Goal: Book appointment/travel/reservation

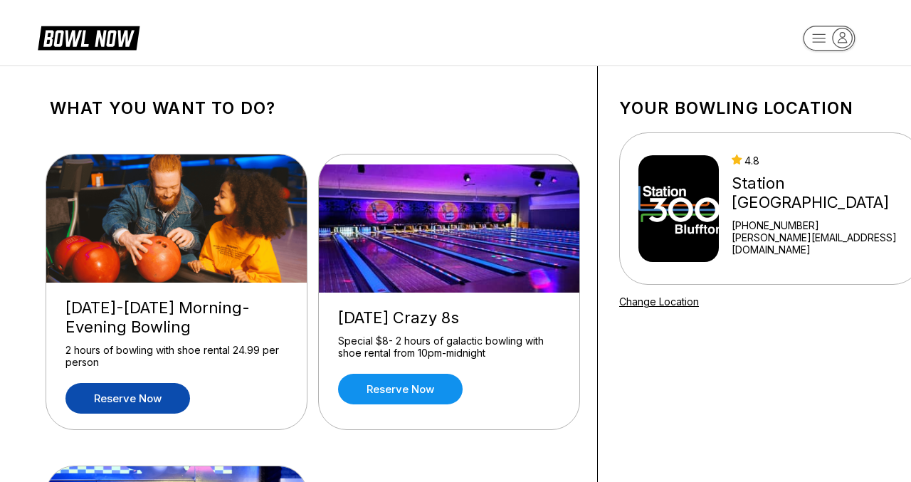
click at [162, 397] on link "Reserve now" at bounding box center [127, 398] width 125 height 31
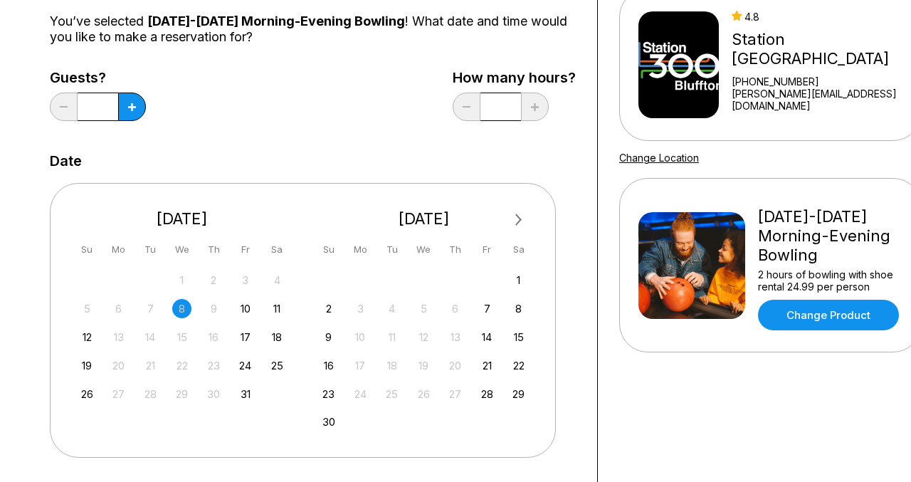
scroll to position [146, 0]
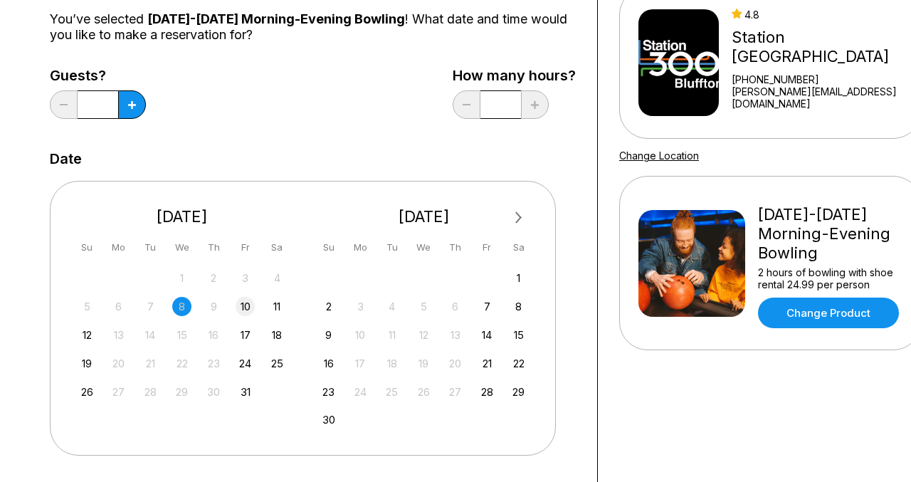
click at [250, 306] on div "10" at bounding box center [245, 306] width 19 height 19
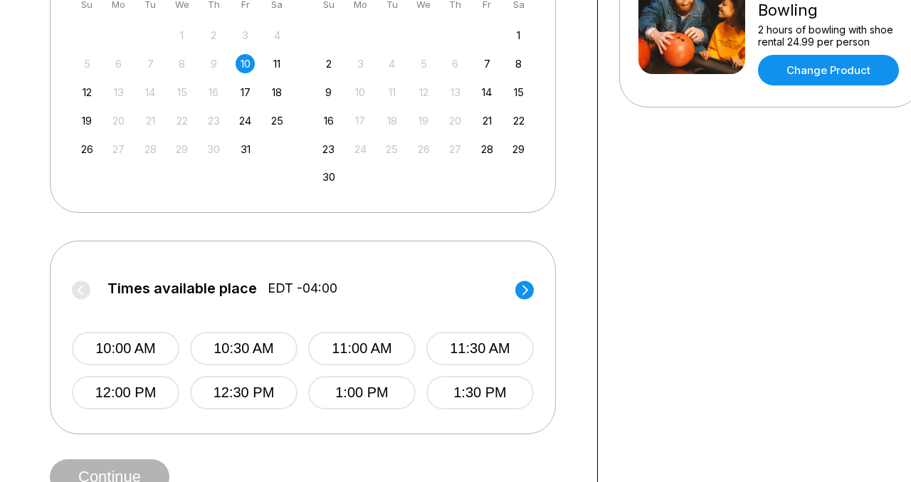
scroll to position [406, 0]
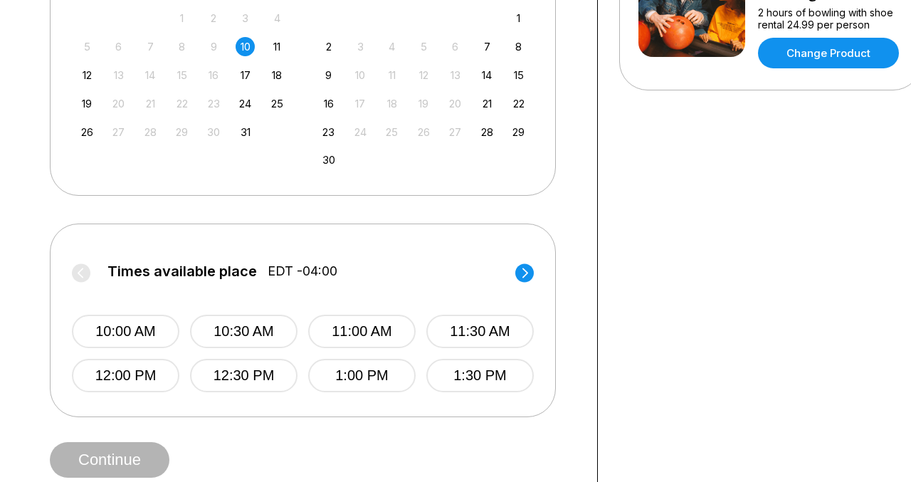
click at [523, 268] on icon at bounding box center [525, 273] width 6 height 10
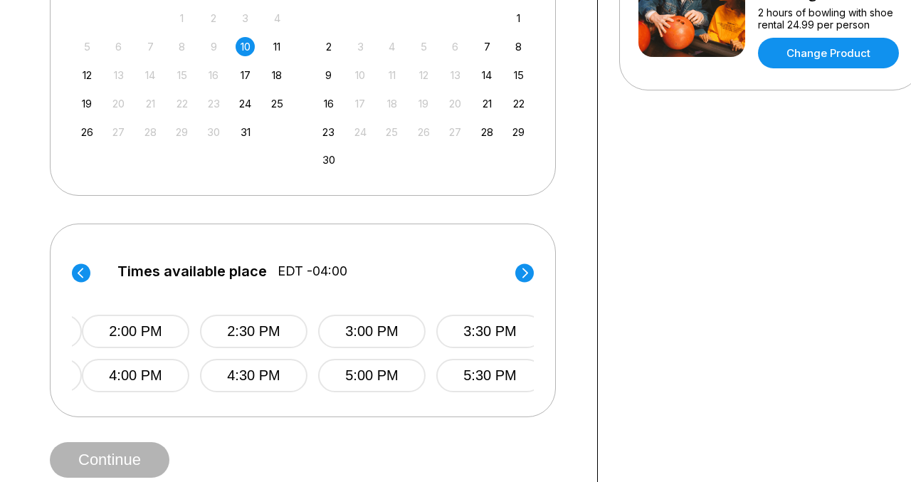
click at [523, 268] on icon at bounding box center [525, 273] width 6 height 10
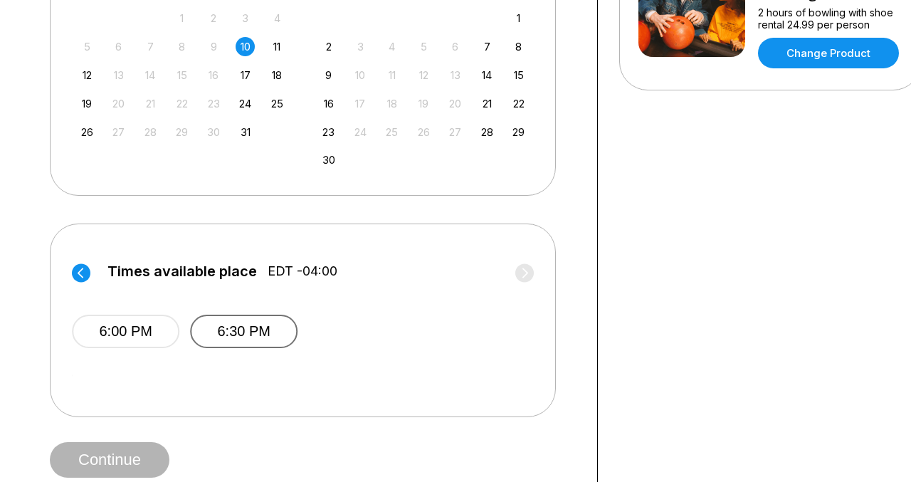
click at [214, 322] on button "6:30 PM" at bounding box center [243, 331] width 107 height 33
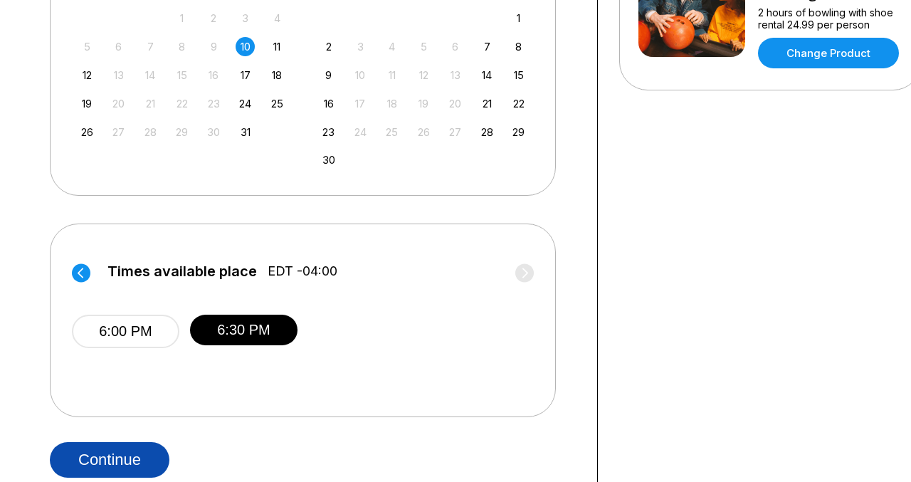
click at [132, 448] on button "Continue" at bounding box center [110, 460] width 120 height 36
select select "**"
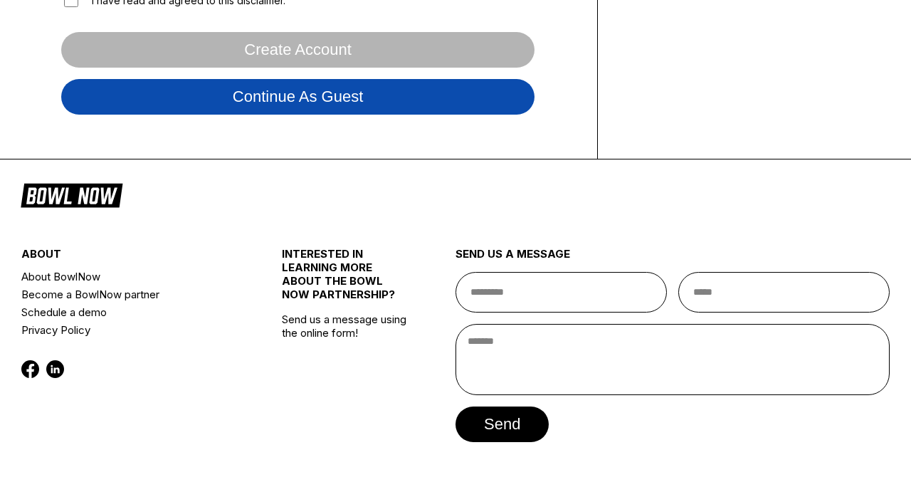
click at [413, 93] on button "Continue as guest" at bounding box center [297, 97] width 473 height 36
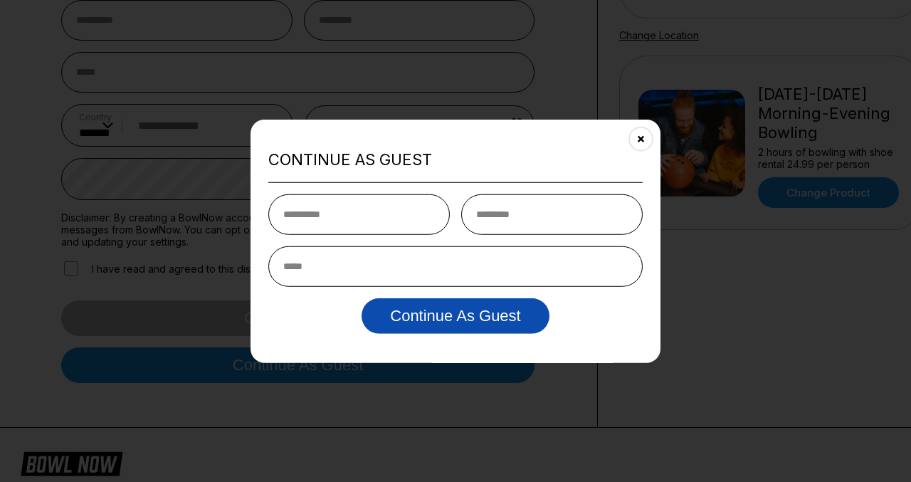
click at [440, 319] on button "Continue as Guest" at bounding box center [455, 316] width 187 height 36
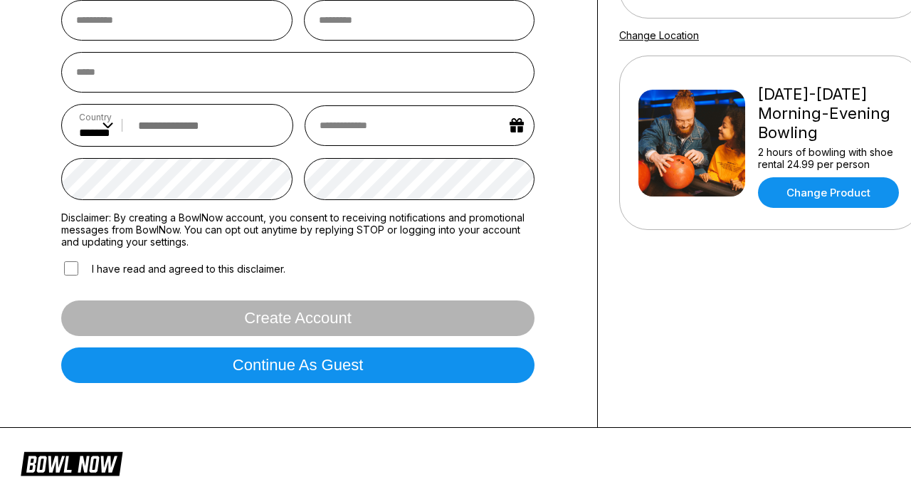
scroll to position [406, 0]
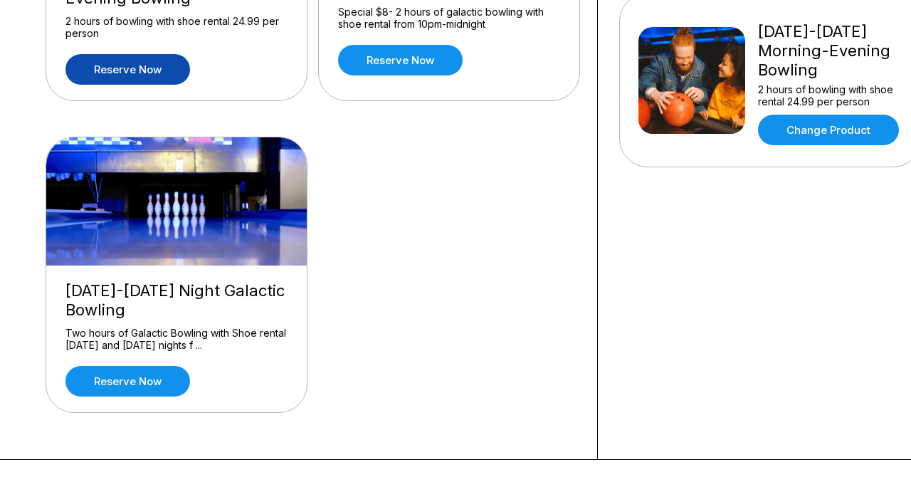
scroll to position [327, 0]
